Goal: Transaction & Acquisition: Purchase product/service

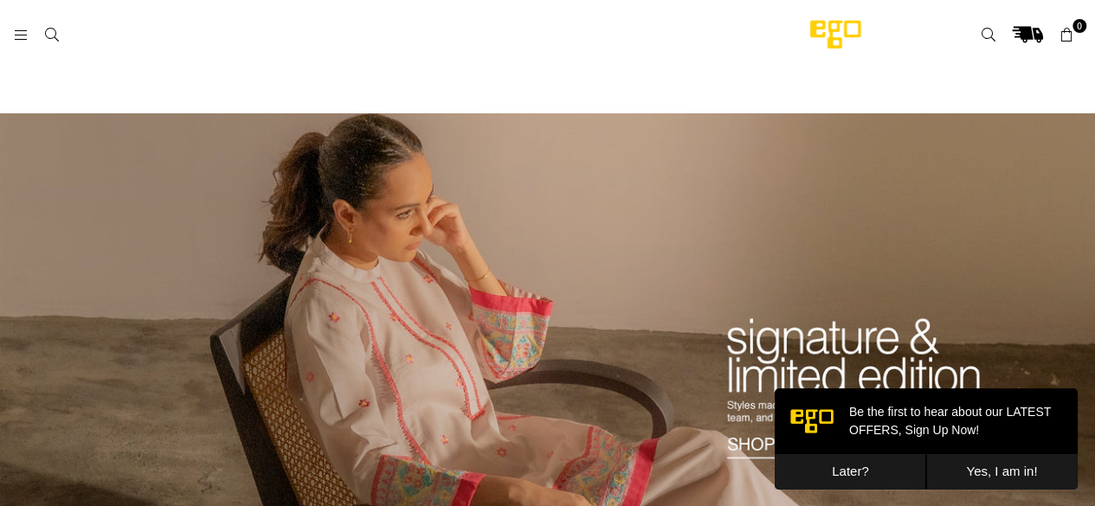
click at [16, 43] on div at bounding box center [387, 34] width 749 height 31
click at [24, 35] on icon at bounding box center [21, 36] width 16 height 16
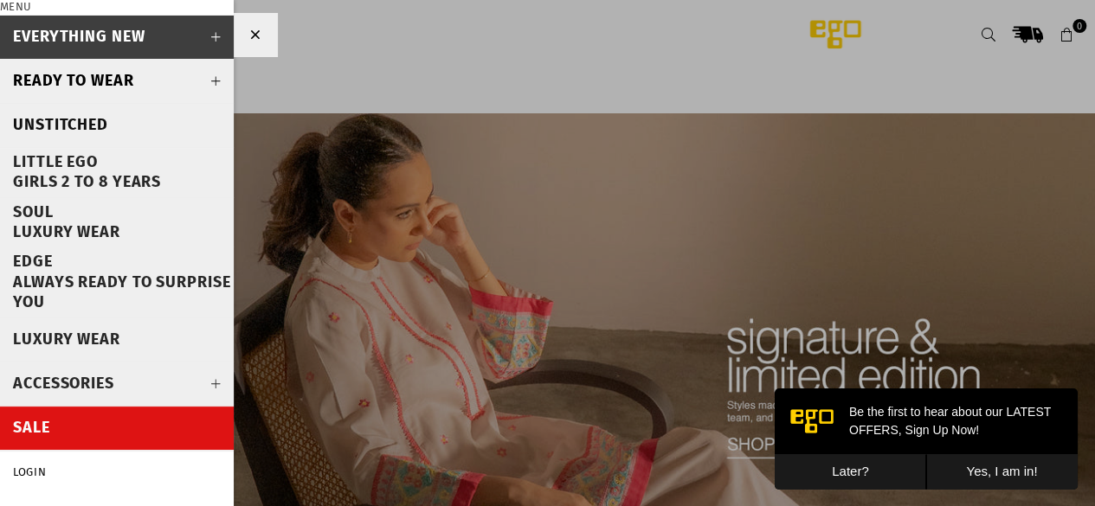
click at [38, 430] on div "SALE" at bounding box center [31, 428] width 37 height 20
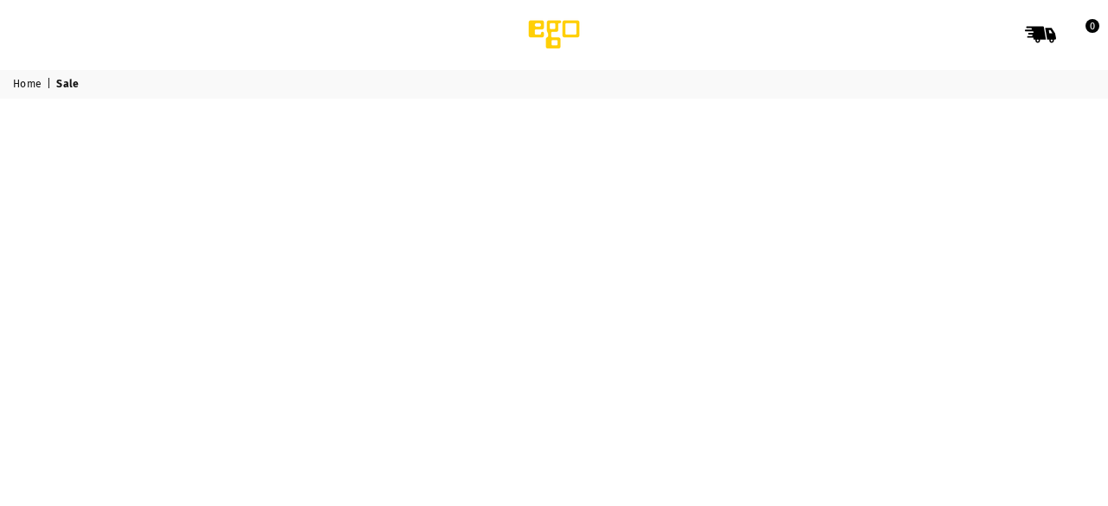
select select "******"
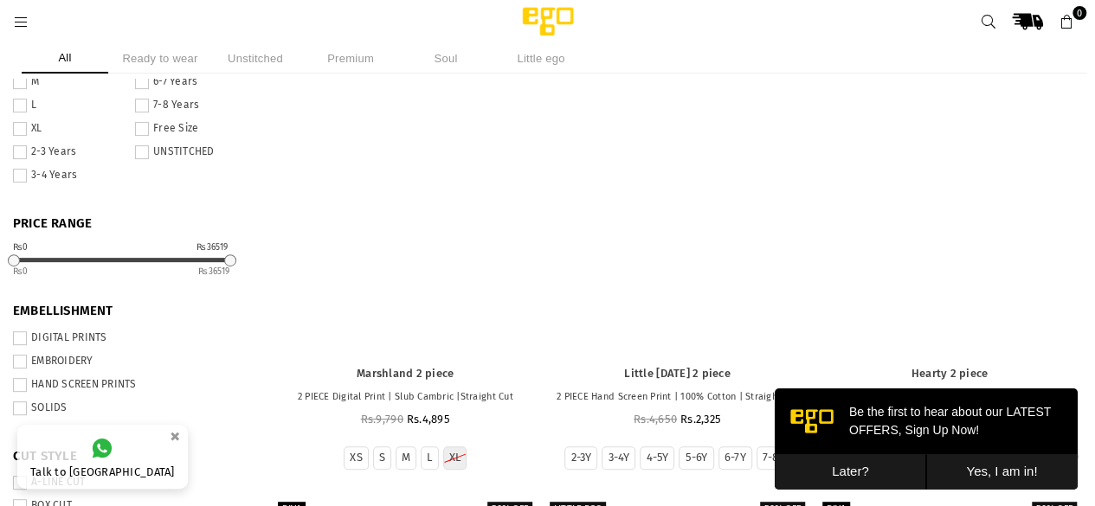
scroll to position [192, 0]
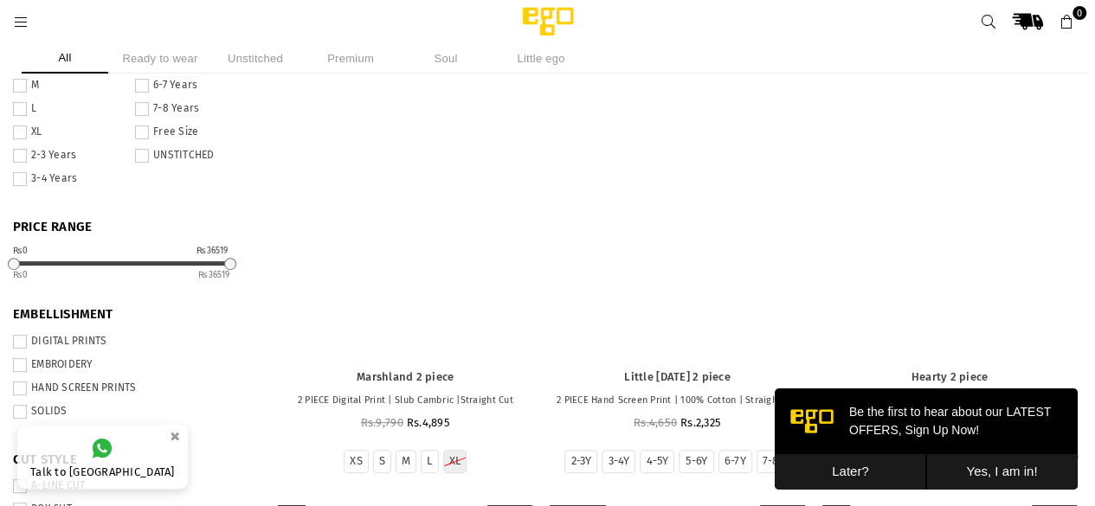
click at [731, 229] on div at bounding box center [676, 159] width 263 height 395
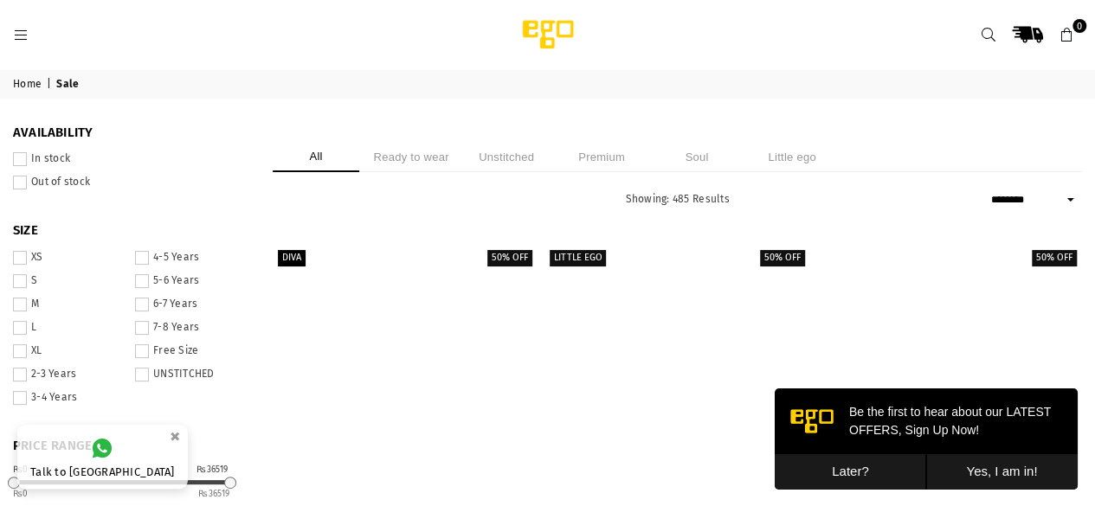
click at [866, 473] on button "Later?" at bounding box center [850, 471] width 151 height 35
